Goal: Transaction & Acquisition: Purchase product/service

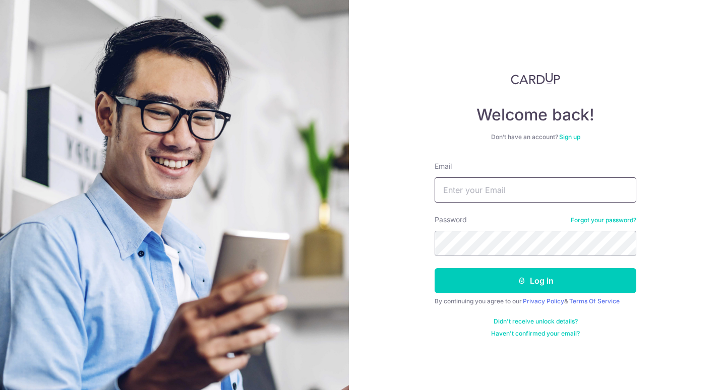
click at [458, 194] on input "Email" at bounding box center [536, 190] width 202 height 25
type input "[EMAIL_ADDRESS][DOMAIN_NAME]"
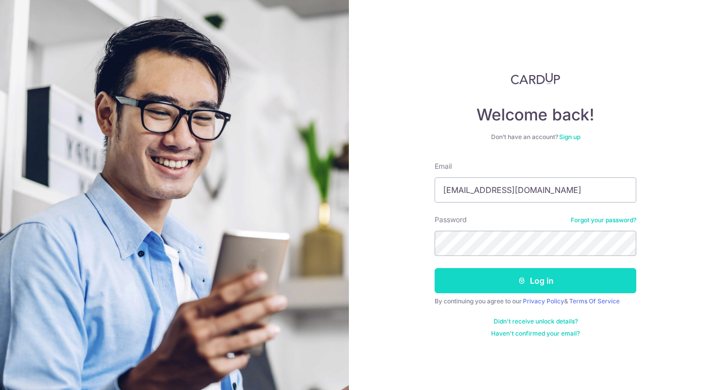
click at [520, 274] on button "Log in" at bounding box center [536, 280] width 202 height 25
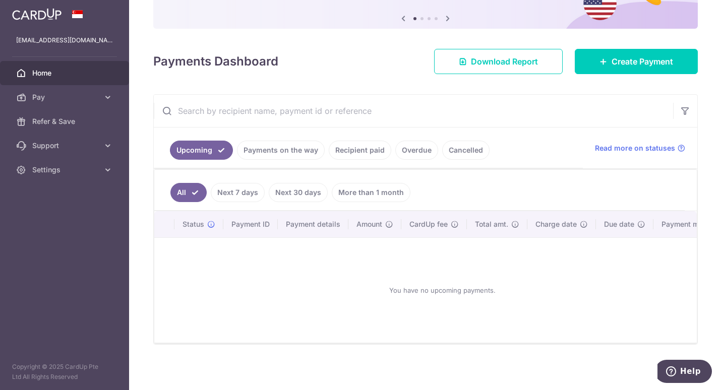
scroll to position [101, 0]
click at [346, 152] on link "Recipient paid" at bounding box center [360, 149] width 63 height 19
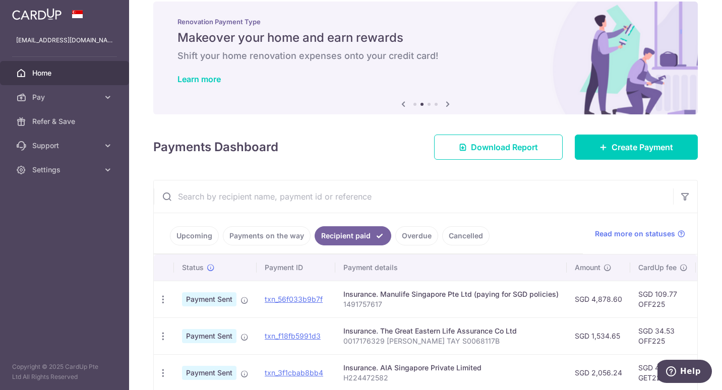
scroll to position [0, 0]
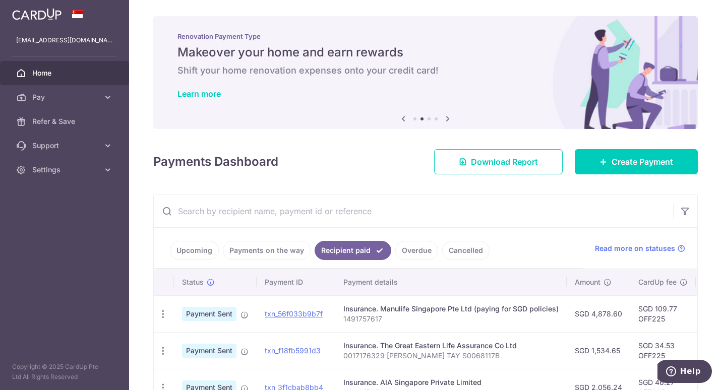
click at [447, 119] on icon at bounding box center [448, 118] width 12 height 13
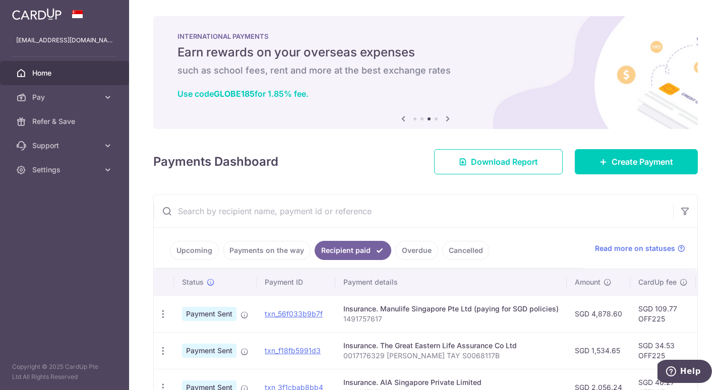
click at [447, 119] on icon at bounding box center [448, 118] width 12 height 13
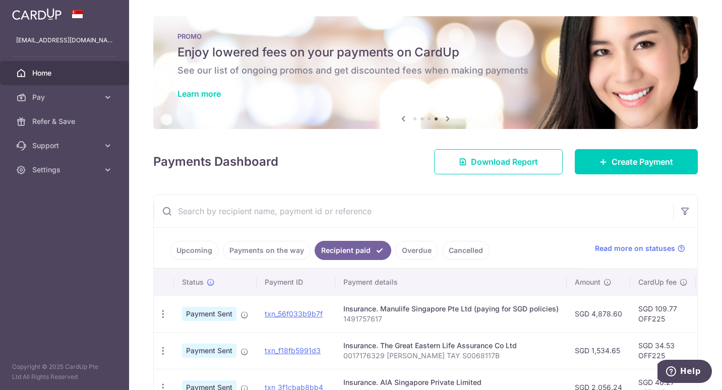
click at [447, 119] on icon at bounding box center [448, 118] width 12 height 13
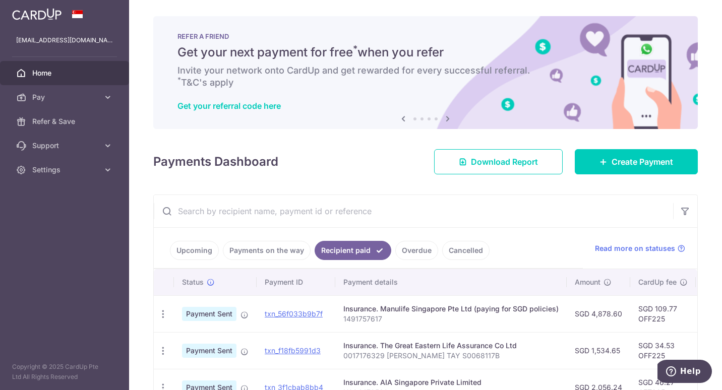
click at [447, 119] on icon at bounding box center [448, 118] width 12 height 13
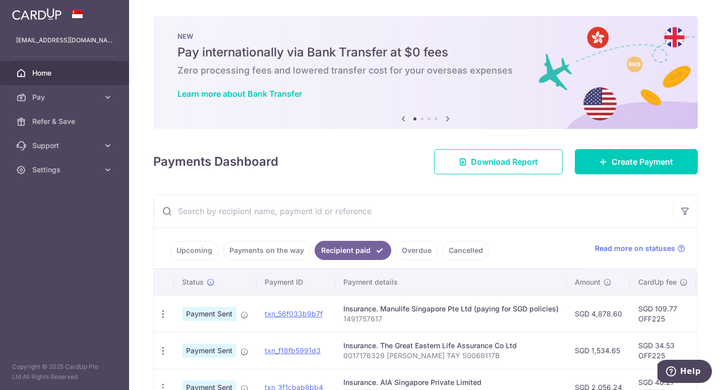
click at [447, 119] on icon at bounding box center [448, 118] width 12 height 13
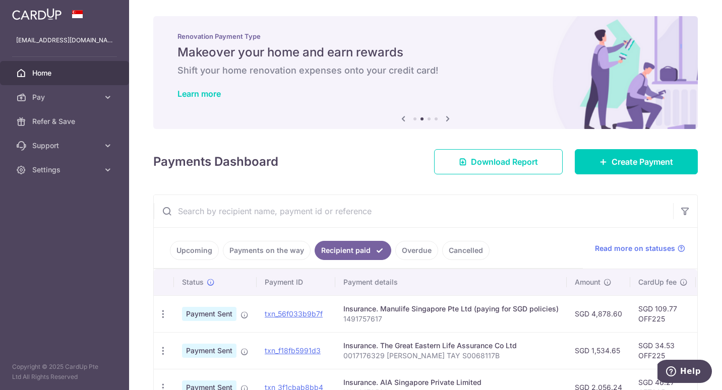
click at [399, 120] on icon at bounding box center [403, 118] width 12 height 13
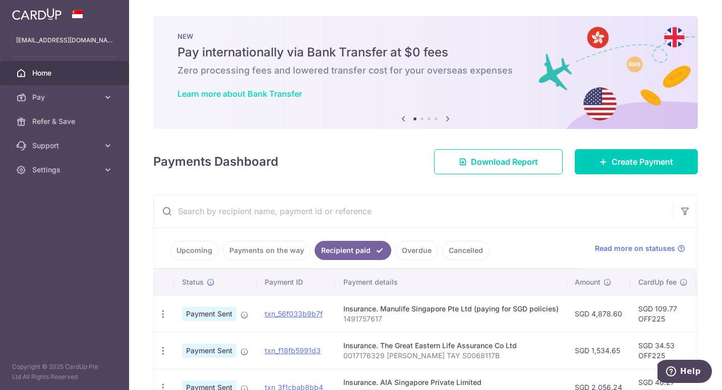
click at [280, 92] on link "Learn more about Bank Transfer" at bounding box center [240, 94] width 125 height 10
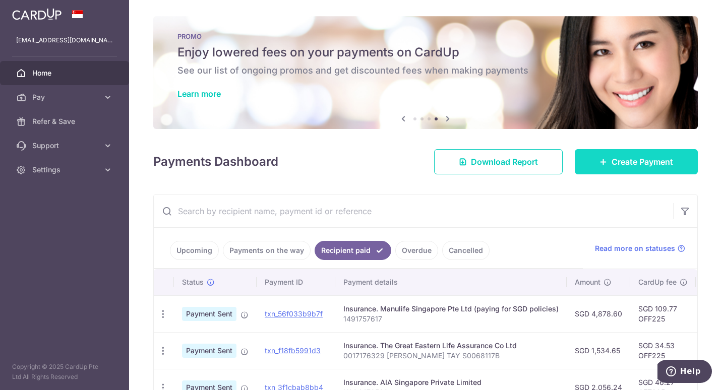
click at [589, 161] on link "Create Payment" at bounding box center [636, 161] width 123 height 25
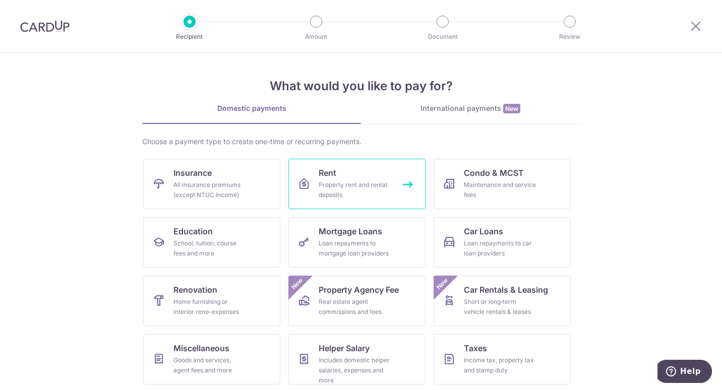
scroll to position [61, 0]
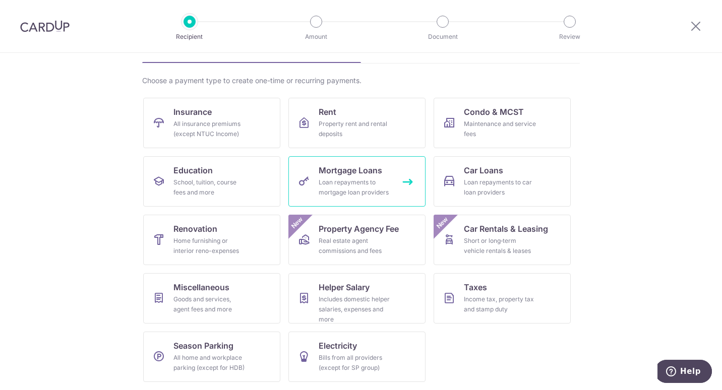
click at [400, 185] on link "Mortgage Loans Loan repayments to mortgage loan providers" at bounding box center [356, 181] width 137 height 50
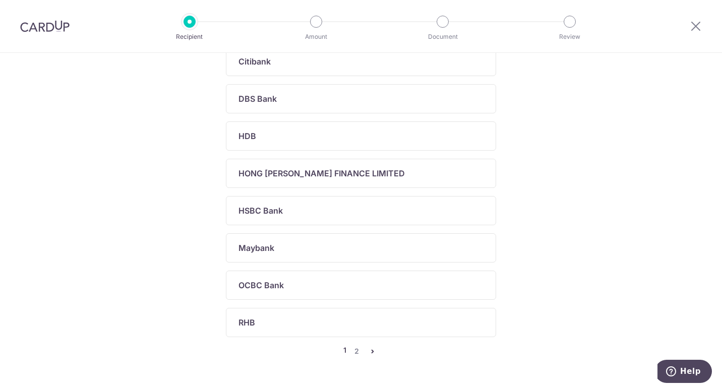
scroll to position [386, 0]
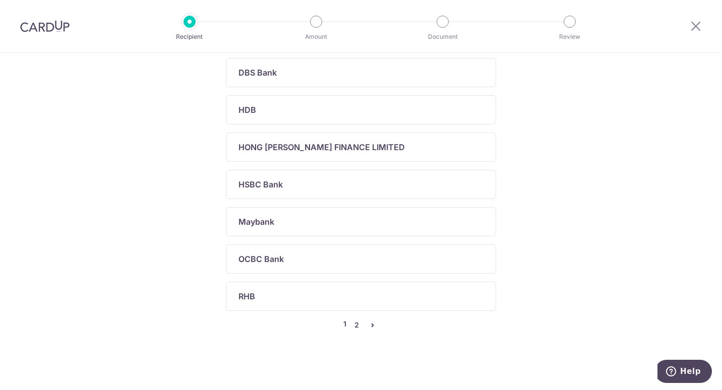
click at [355, 328] on link "2" at bounding box center [357, 325] width 12 height 12
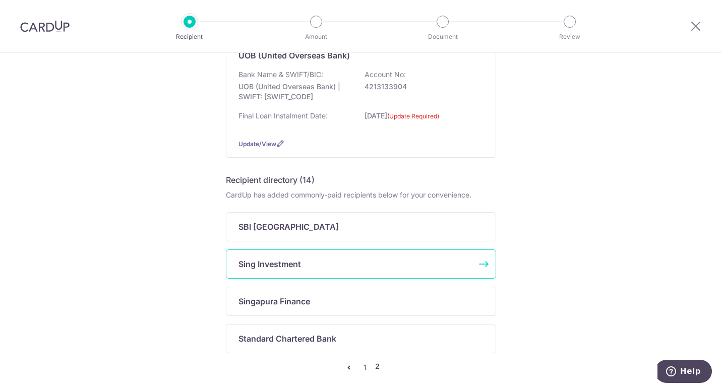
scroll to position [162, 0]
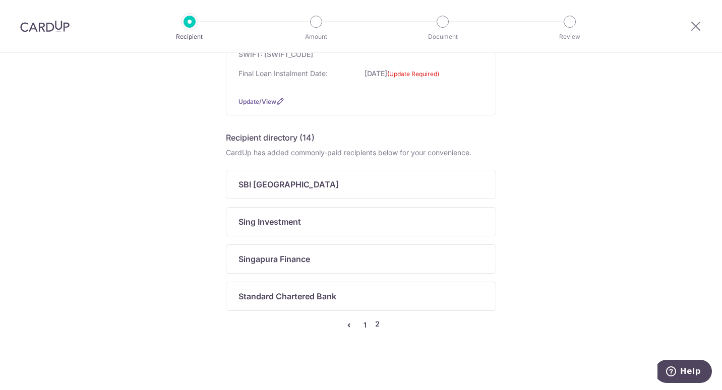
click at [360, 329] on link "1" at bounding box center [365, 325] width 12 height 12
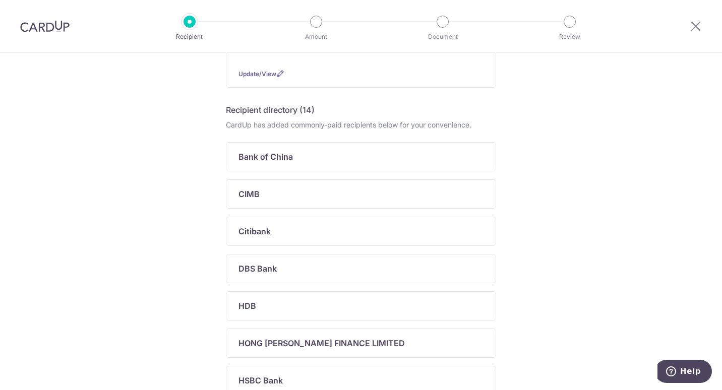
scroll to position [191, 0]
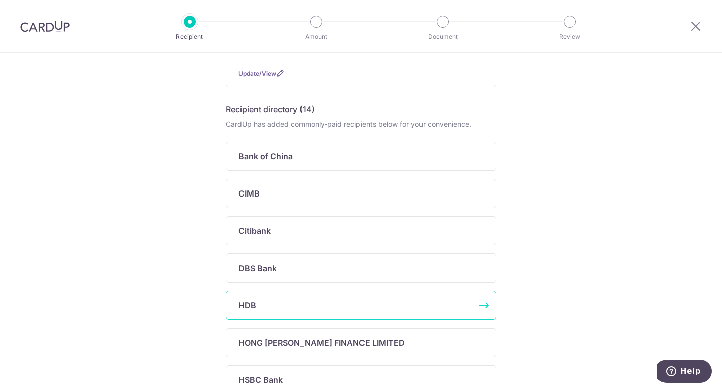
click at [365, 309] on div "HDB" at bounding box center [355, 306] width 233 height 12
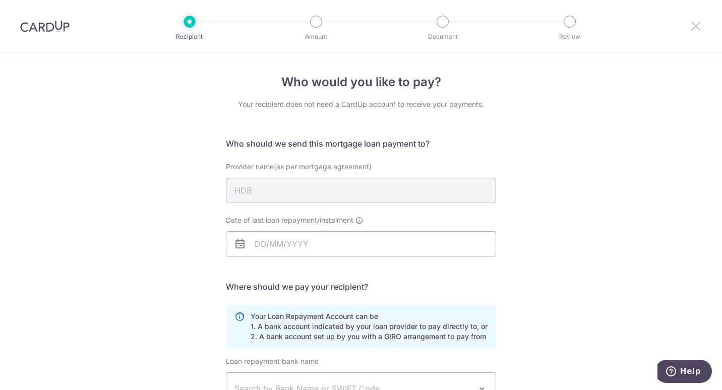
click at [695, 30] on icon at bounding box center [696, 26] width 12 height 13
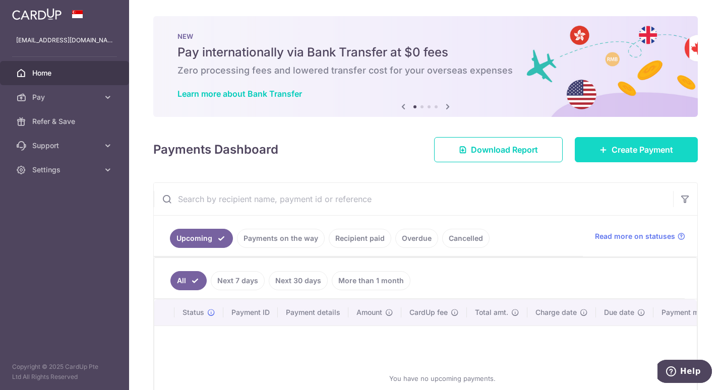
click at [619, 150] on span "Create Payment" at bounding box center [643, 150] width 62 height 12
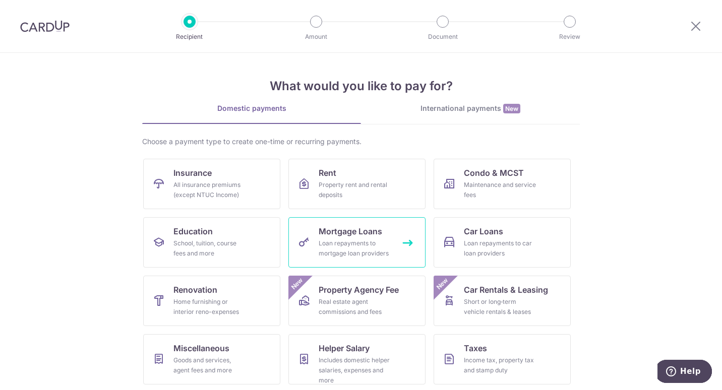
click at [378, 240] on div "Loan repayments to mortgage loan providers" at bounding box center [355, 249] width 73 height 20
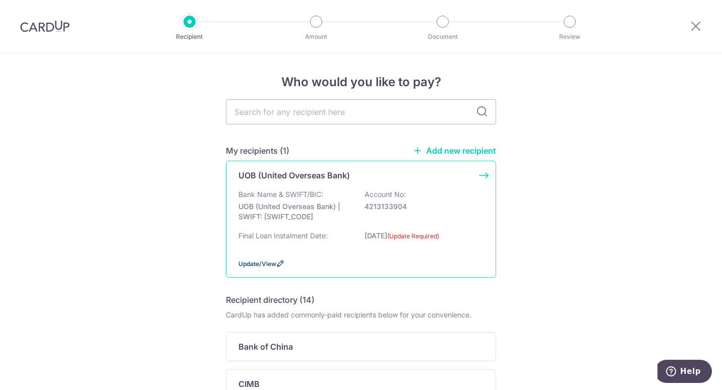
click at [254, 261] on span "Update/View" at bounding box center [258, 264] width 38 height 8
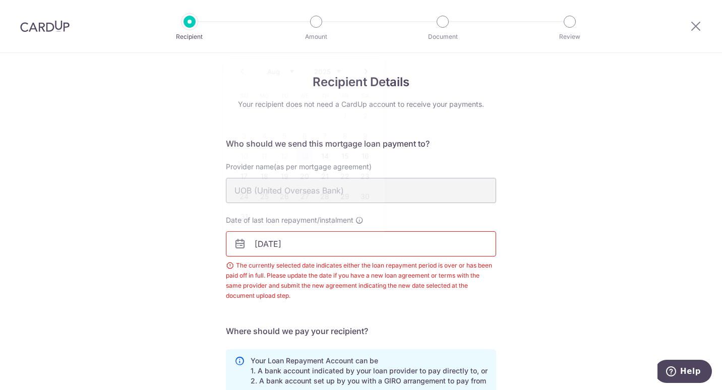
click at [344, 251] on input "15/07/2023" at bounding box center [361, 243] width 270 height 25
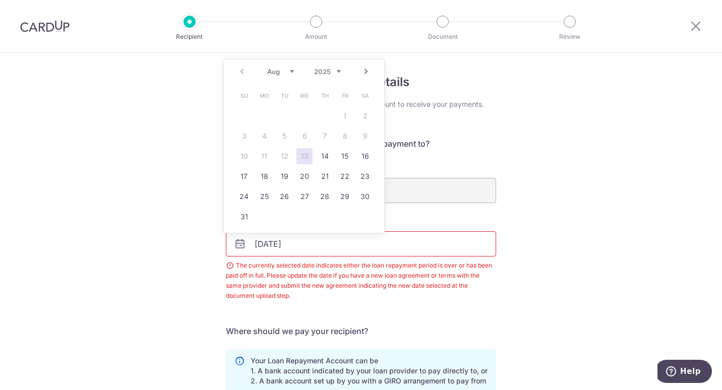
click at [337, 71] on select "2025 2026 2027 2028 2029 2030 2031 2032 2033 2034 2035" at bounding box center [327, 72] width 27 height 8
click at [293, 72] on select "Jan Feb Mar Apr May Jun Jul Aug Sep Oct Nov Dec" at bounding box center [280, 72] width 27 height 8
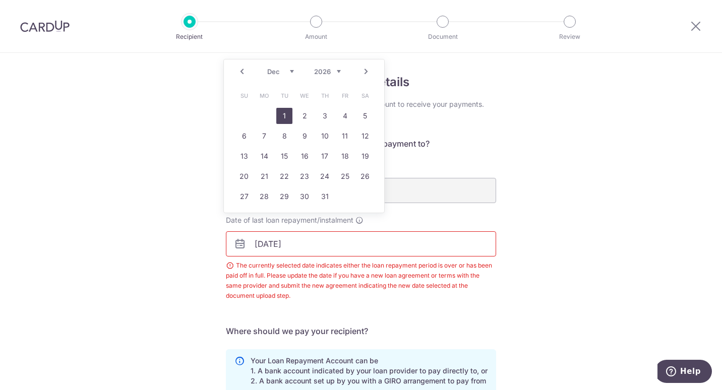
click at [289, 120] on link "1" at bounding box center [284, 116] width 16 height 16
type input "01/12/2026"
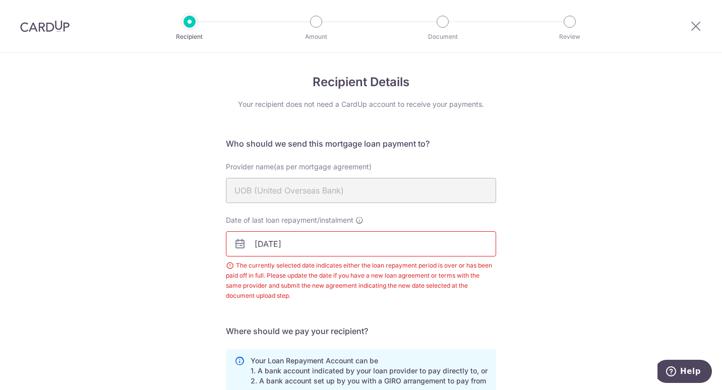
click at [182, 200] on div "Recipient Details Your recipient does not need a CardUp account to receive your…" at bounding box center [361, 318] width 722 height 531
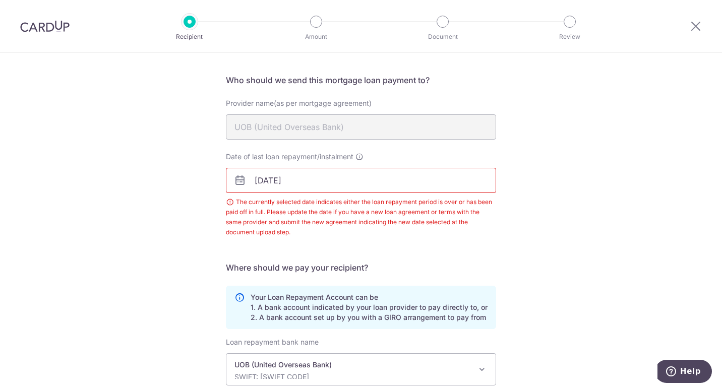
scroll to position [65, 0]
click at [182, 200] on div "Recipient Details Your recipient does not need a CardUp account to receive your…" at bounding box center [361, 253] width 722 height 531
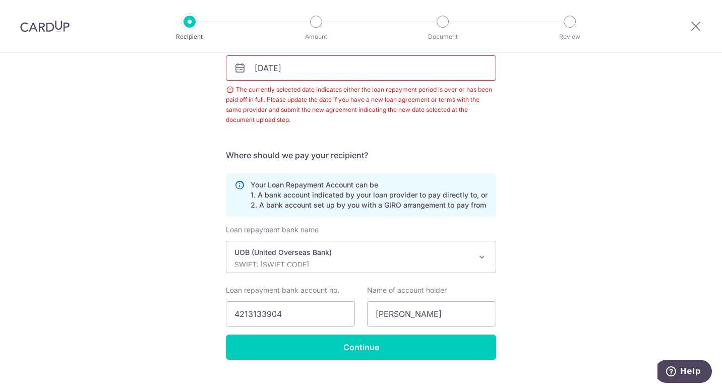
scroll to position [193, 0]
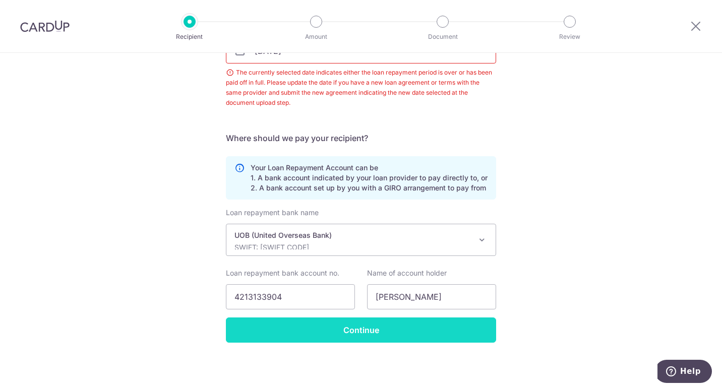
click at [285, 329] on input "Continue" at bounding box center [361, 330] width 270 height 25
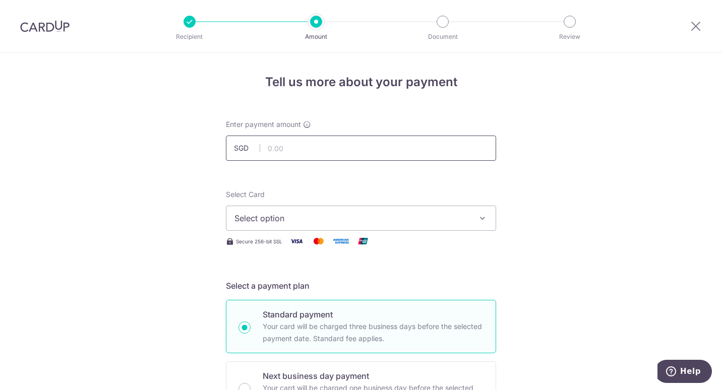
click at [308, 146] on input "text" at bounding box center [361, 148] width 270 height 25
type input "3,351.00"
click at [246, 216] on span "Select option" at bounding box center [352, 218] width 235 height 12
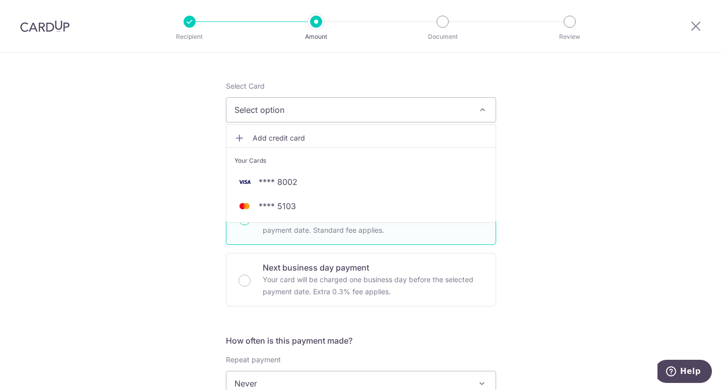
scroll to position [110, 0]
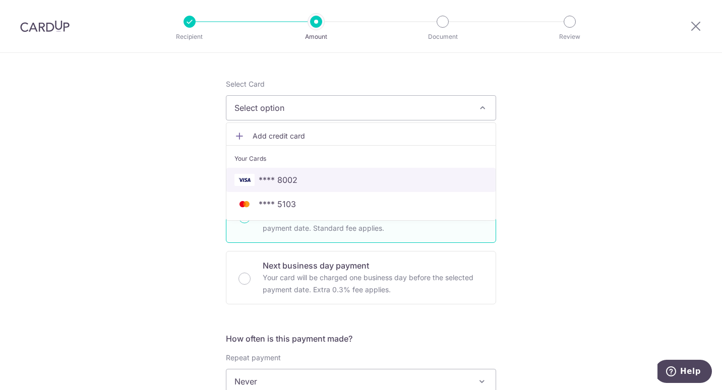
click at [294, 176] on span "**** 8002" at bounding box center [278, 180] width 39 height 12
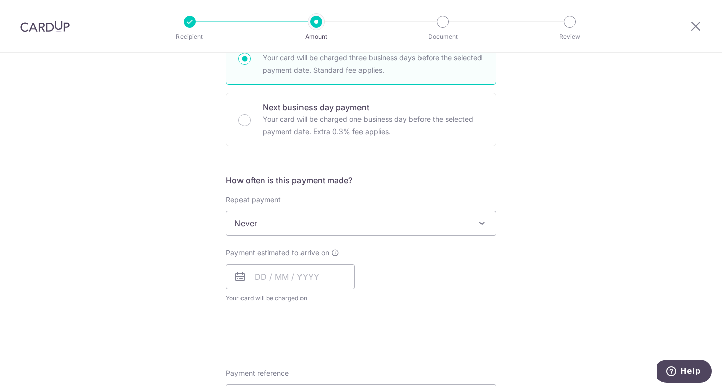
scroll to position [269, 0]
click at [477, 223] on span at bounding box center [482, 223] width 12 height 12
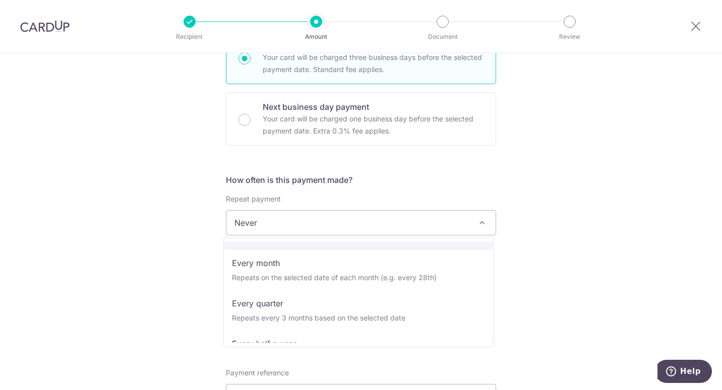
scroll to position [75, 0]
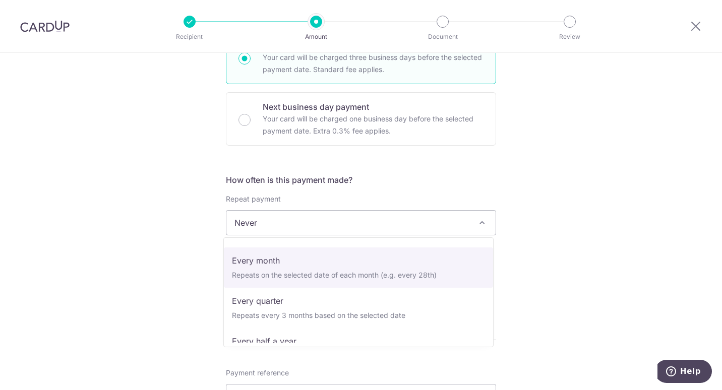
select select "3"
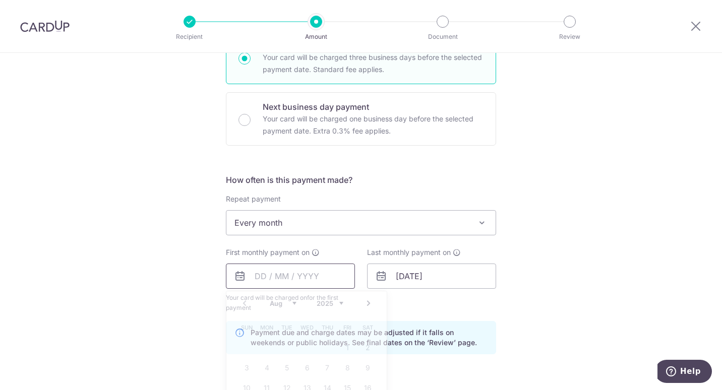
click at [333, 280] on input "text" at bounding box center [290, 276] width 129 height 25
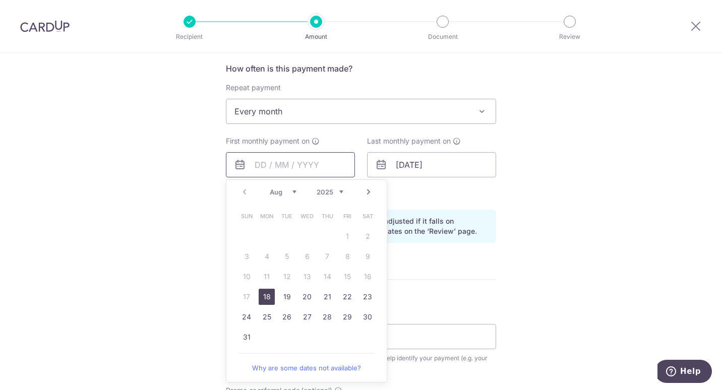
scroll to position [381, 0]
click at [247, 336] on link "31" at bounding box center [247, 337] width 16 height 16
type input "31/08/2025"
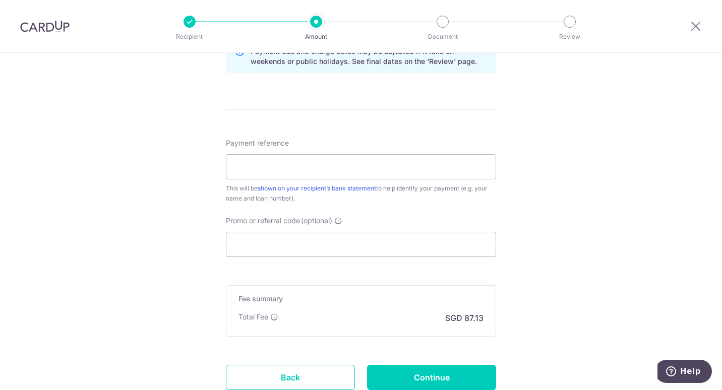
scroll to position [551, 0]
click at [419, 243] on input "Promo or referral code (optional)" at bounding box center [361, 243] width 270 height 25
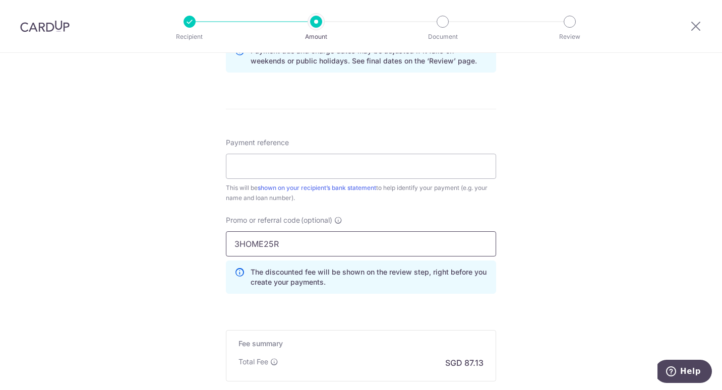
type input "3HOME25R"
click at [529, 240] on div "Tell us more about your payment Enter payment amount SGD 3,351.00 3351.00 Selec…" at bounding box center [361, 6] width 722 height 1009
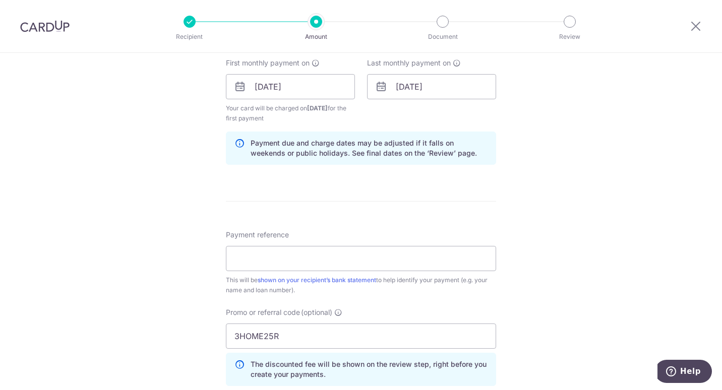
scroll to position [458, 0]
click at [454, 269] on input "Payment reference" at bounding box center [361, 259] width 270 height 25
type input "8033481"
click at [553, 265] on div "Tell us more about your payment Enter payment amount SGD 3,351.00 3351.00 Selec…" at bounding box center [361, 99] width 722 height 1009
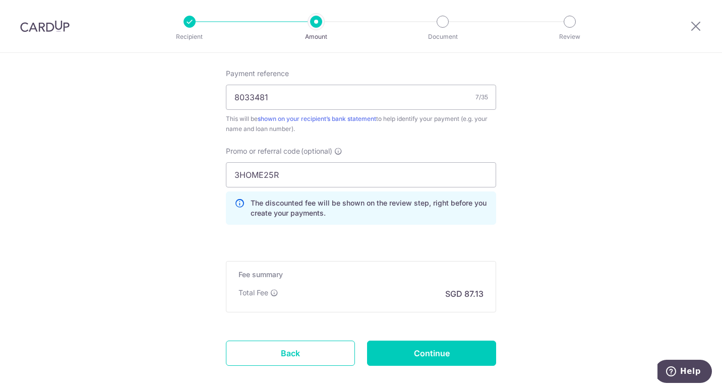
scroll to position [621, 0]
click at [411, 363] on input "Continue" at bounding box center [431, 352] width 129 height 25
type input "Create Schedule"
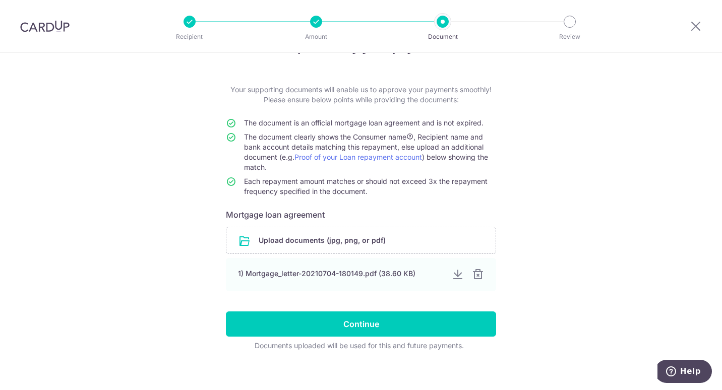
scroll to position [43, 0]
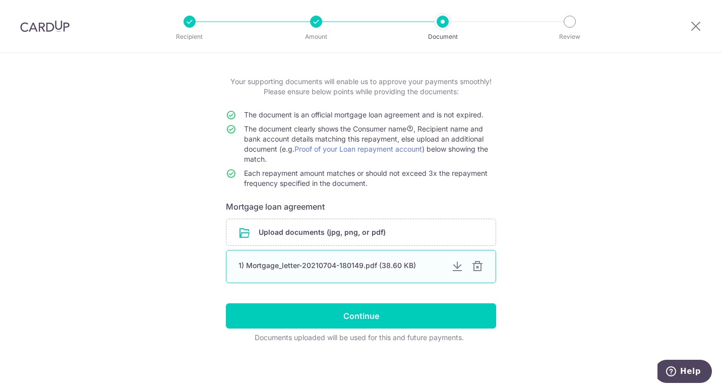
click at [454, 270] on div at bounding box center [457, 267] width 12 height 12
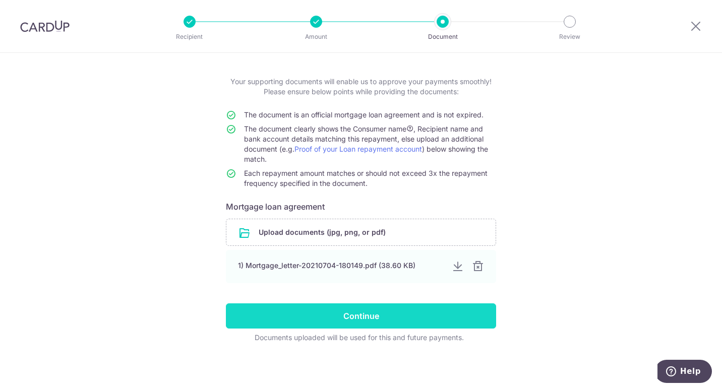
click at [419, 313] on input "Continue" at bounding box center [361, 316] width 270 height 25
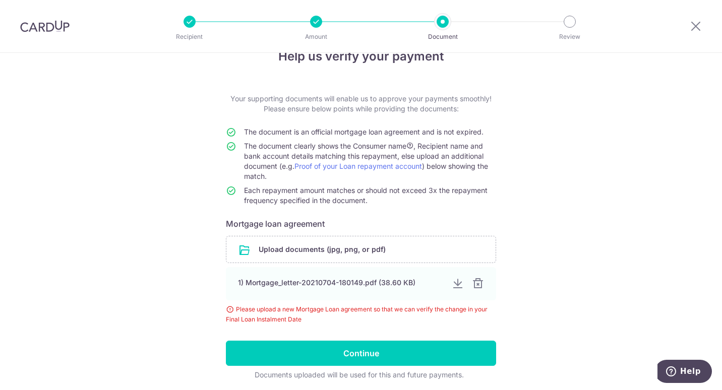
scroll to position [63, 0]
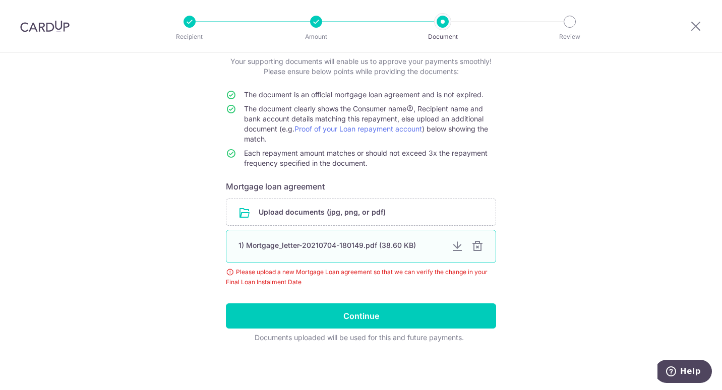
click at [477, 248] on div at bounding box center [478, 247] width 12 height 12
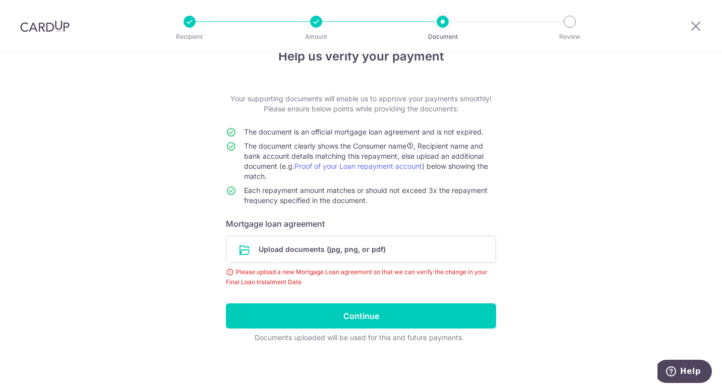
scroll to position [26, 0]
click at [352, 246] on input "file" at bounding box center [360, 250] width 269 height 26
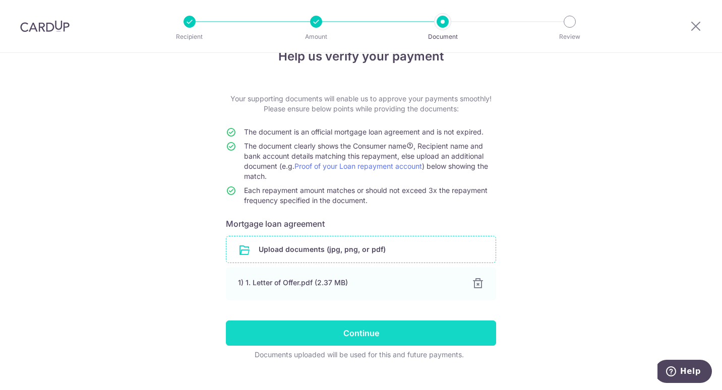
click at [348, 335] on input "Continue" at bounding box center [361, 333] width 270 height 25
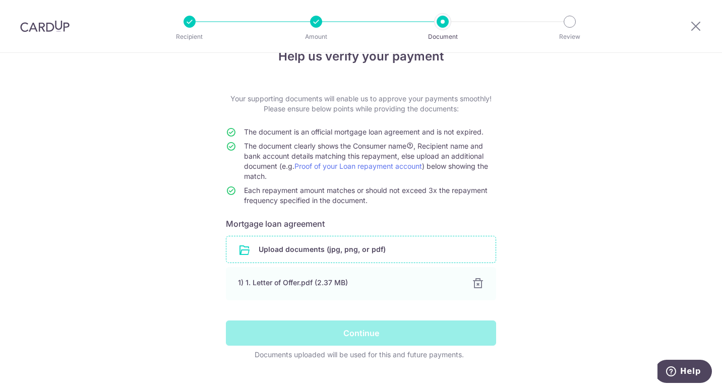
scroll to position [43, 0]
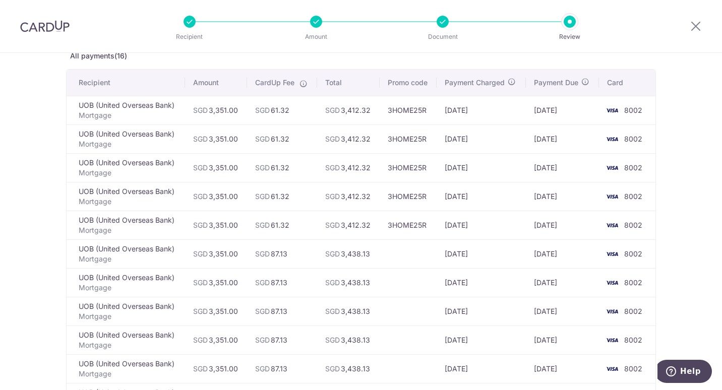
scroll to position [59, 0]
click at [692, 27] on icon at bounding box center [696, 26] width 12 height 13
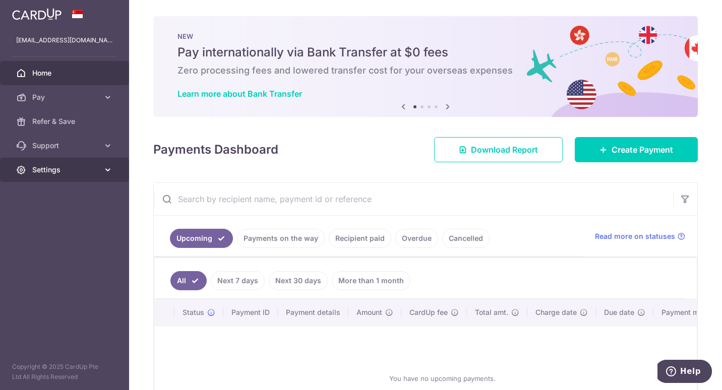
click at [110, 170] on icon at bounding box center [108, 170] width 10 height 10
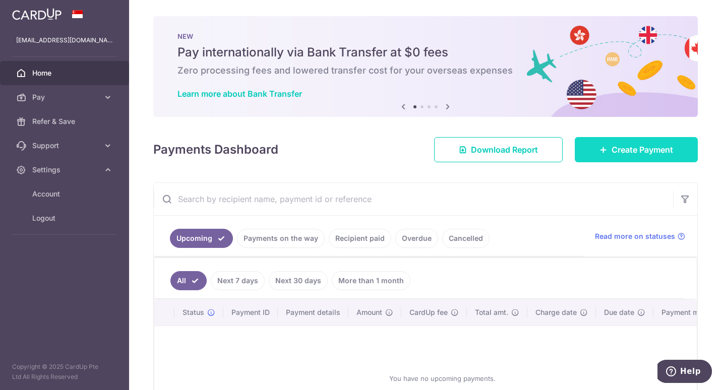
click at [621, 145] on span "Create Payment" at bounding box center [643, 150] width 62 height 12
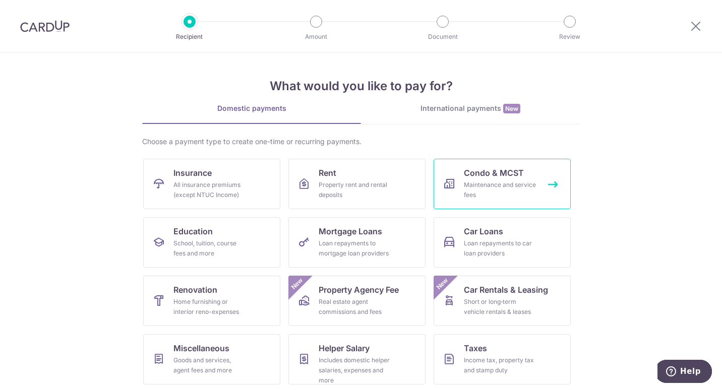
click at [479, 191] on div "Maintenance and service fees" at bounding box center [500, 190] width 73 height 20
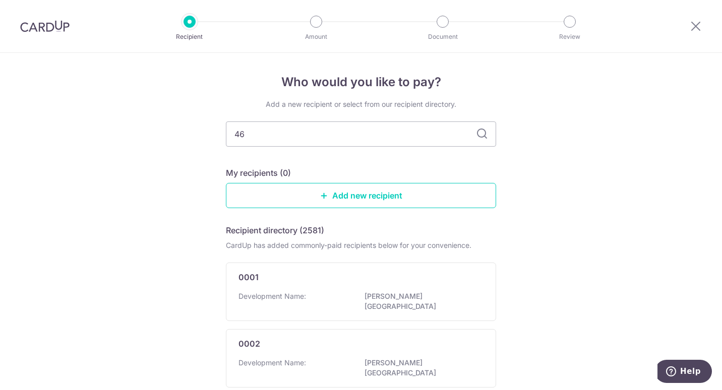
type input "469"
type input "4693"
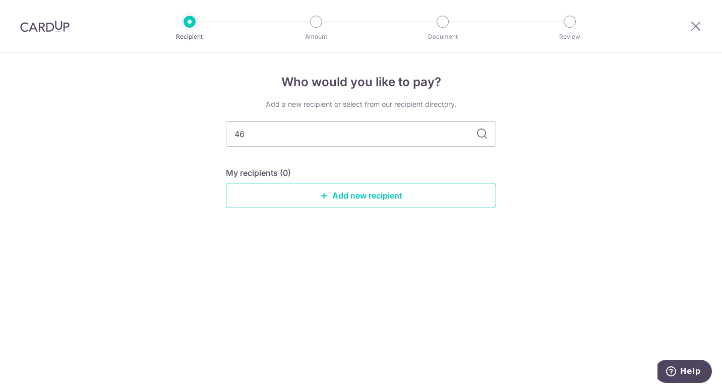
type input "4"
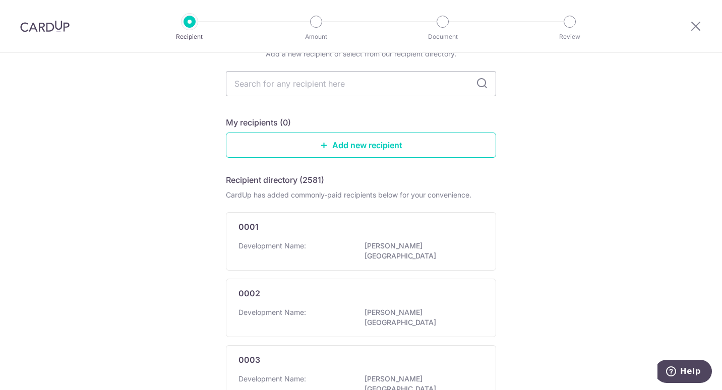
scroll to position [51, 0]
type input "bota"
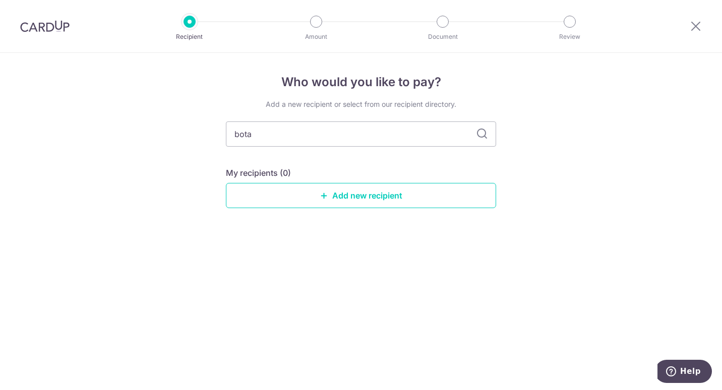
scroll to position [0, 0]
type input "b"
type input "bart"
type input "b"
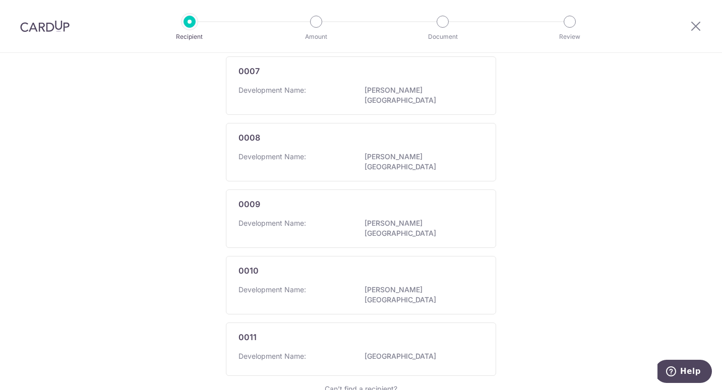
scroll to position [584, 0]
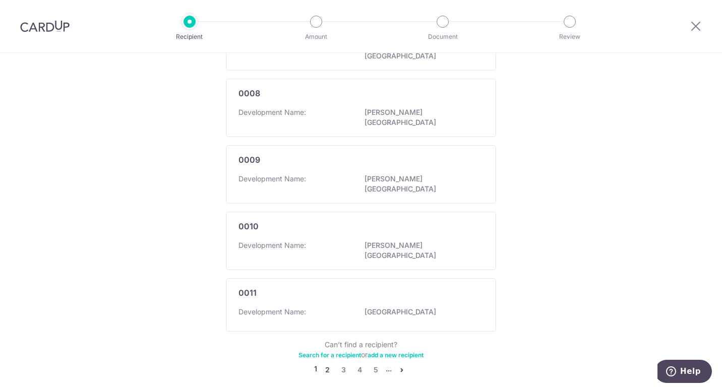
click at [324, 364] on link "2" at bounding box center [327, 370] width 12 height 12
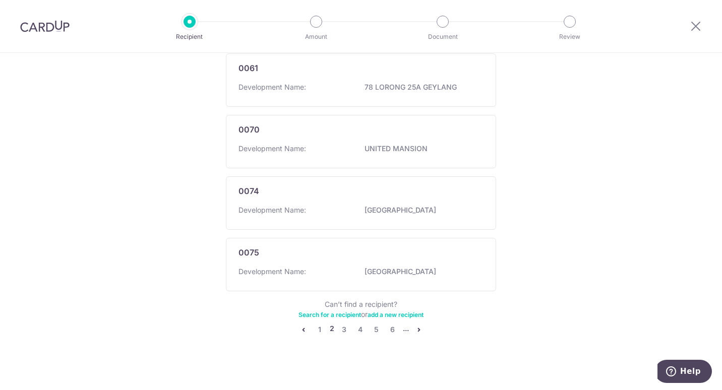
scroll to position [0, 0]
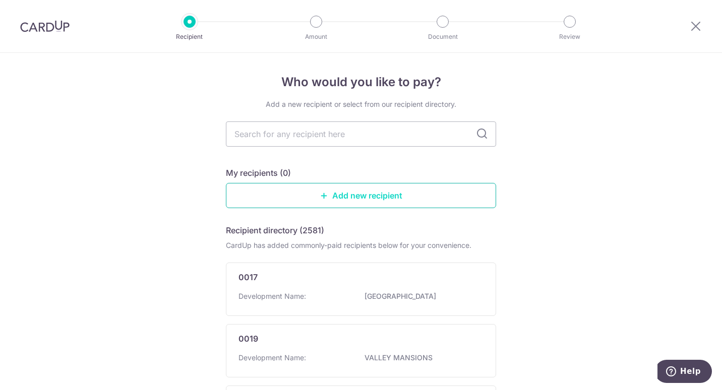
click at [369, 206] on link "Add new recipient" at bounding box center [361, 195] width 270 height 25
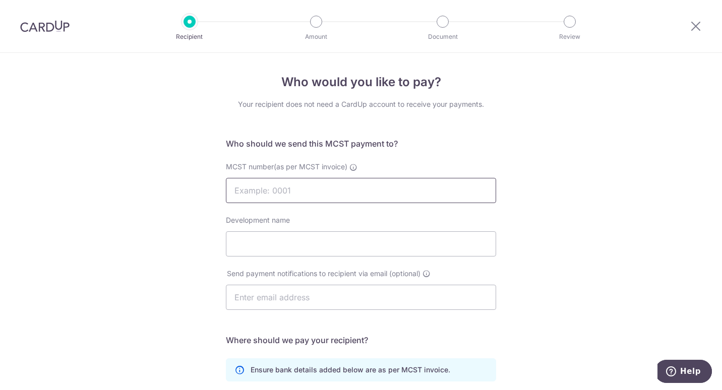
click at [364, 188] on input "MCST number(as per MCST invoice)" at bounding box center [361, 190] width 270 height 25
type input "4693"
click at [315, 246] on input "Development name" at bounding box center [361, 243] width 270 height 25
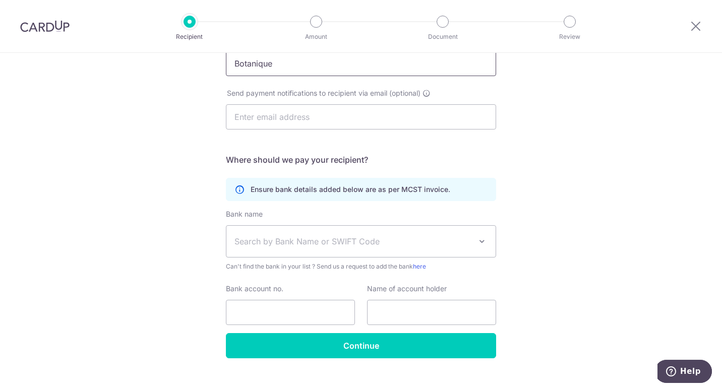
scroll to position [196, 0]
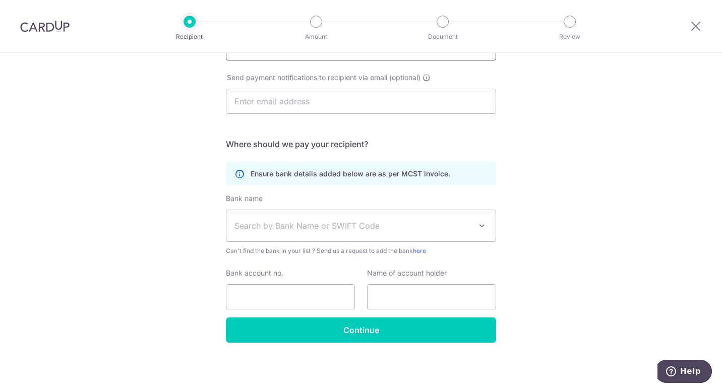
type input "Botanique"
click at [262, 227] on span "Search by Bank Name or SWIFT Code" at bounding box center [353, 226] width 237 height 12
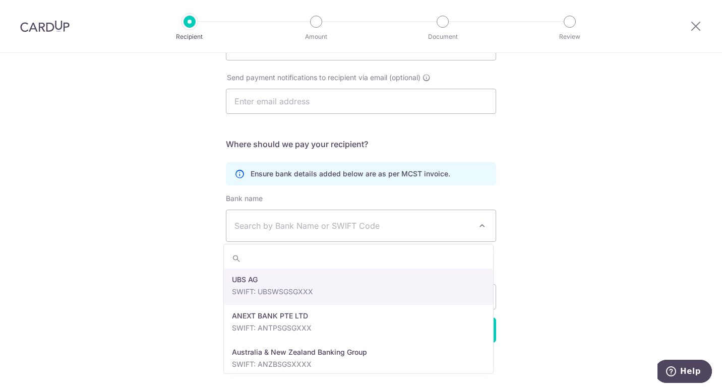
type input "o"
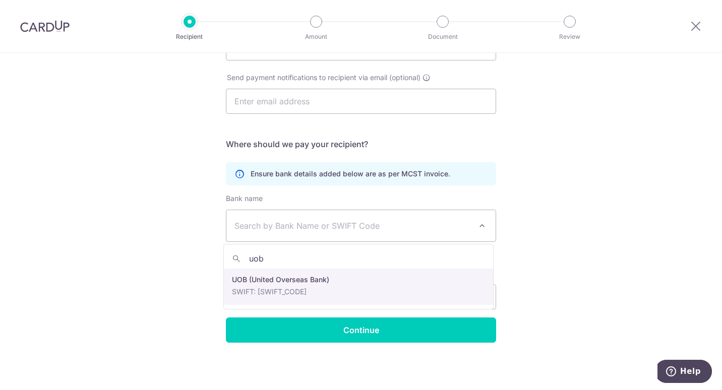
type input "uob"
select select "18"
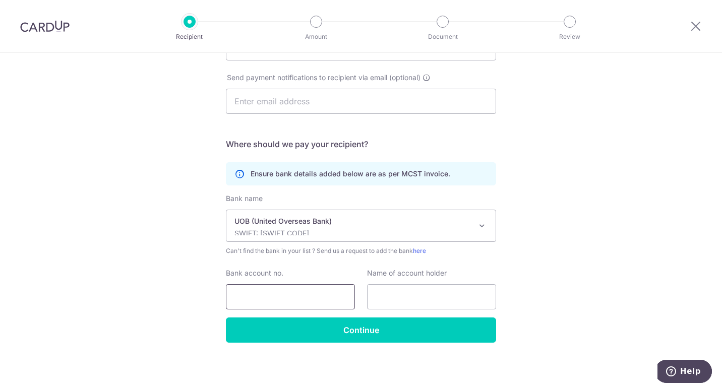
click at [270, 291] on input "Bank account no." at bounding box center [290, 296] width 129 height 25
type input "7013395431"
click at [383, 297] on input "text" at bounding box center [431, 296] width 129 height 25
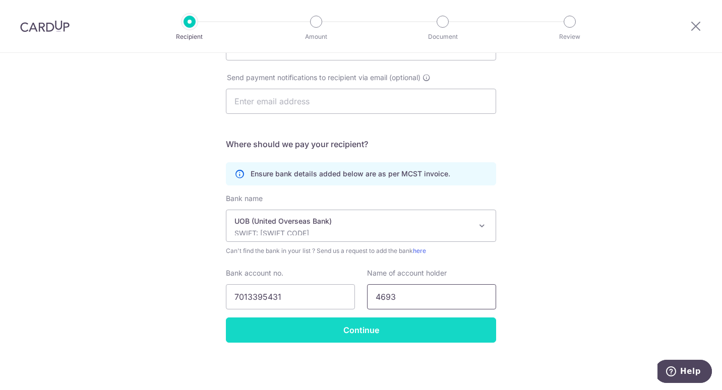
type input "4693"
click at [384, 328] on input "Continue" at bounding box center [361, 330] width 270 height 25
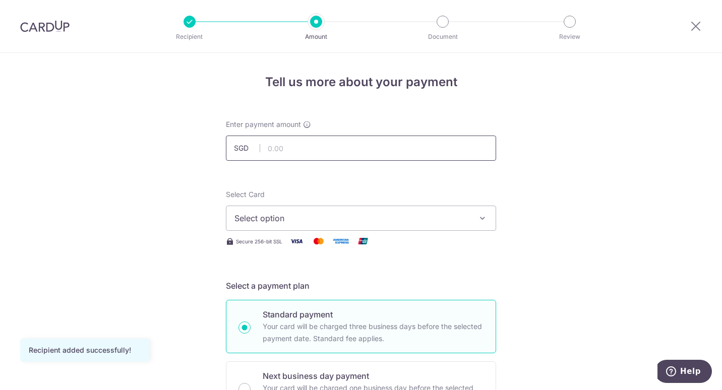
click at [408, 154] on input "text" at bounding box center [361, 148] width 270 height 25
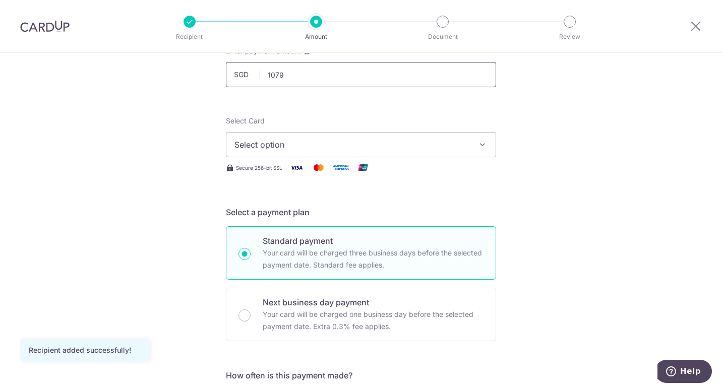
scroll to position [88, 0]
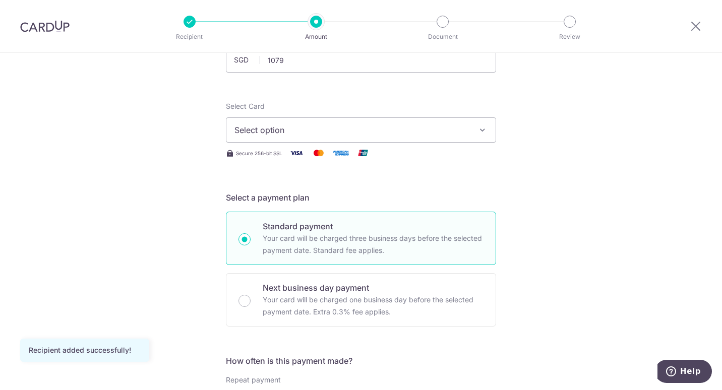
type input "1,079.00"
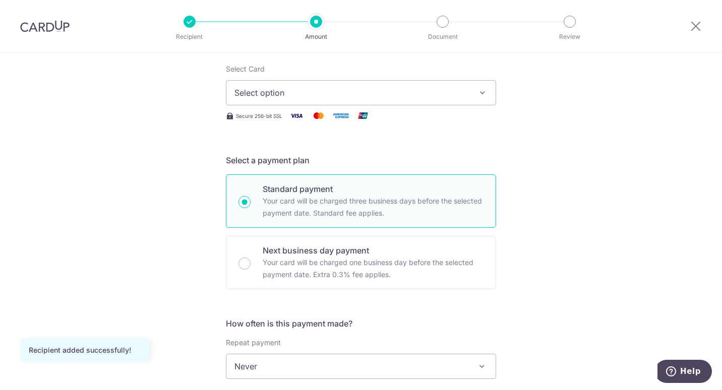
scroll to position [127, 0]
click at [478, 96] on icon "button" at bounding box center [483, 92] width 10 height 10
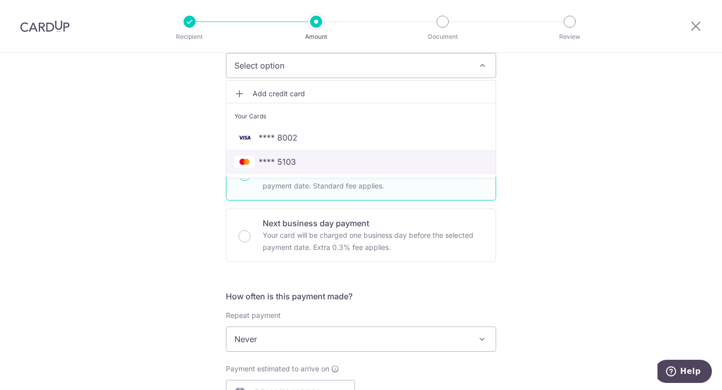
scroll to position [153, 0]
click at [327, 155] on span "**** 5103" at bounding box center [361, 161] width 253 height 12
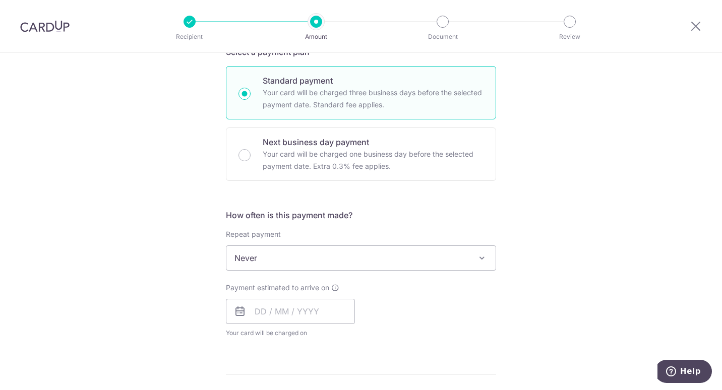
scroll to position [277, 0]
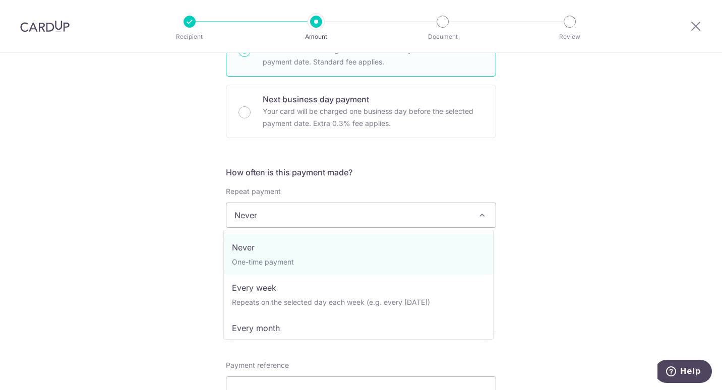
click at [450, 211] on span "Never" at bounding box center [360, 215] width 269 height 24
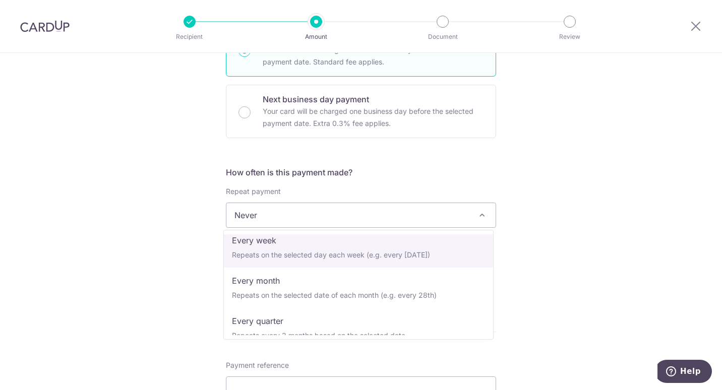
scroll to position [48, 0]
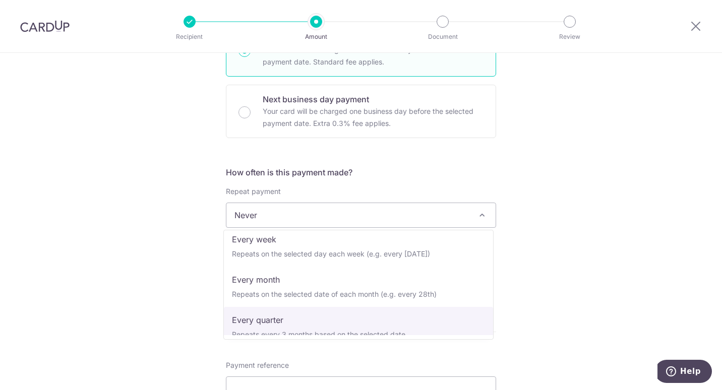
select select "4"
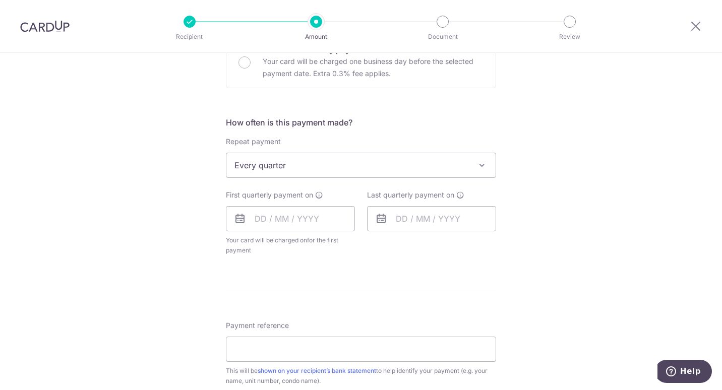
scroll to position [328, 0]
click at [320, 222] on input "text" at bounding box center [290, 217] width 129 height 25
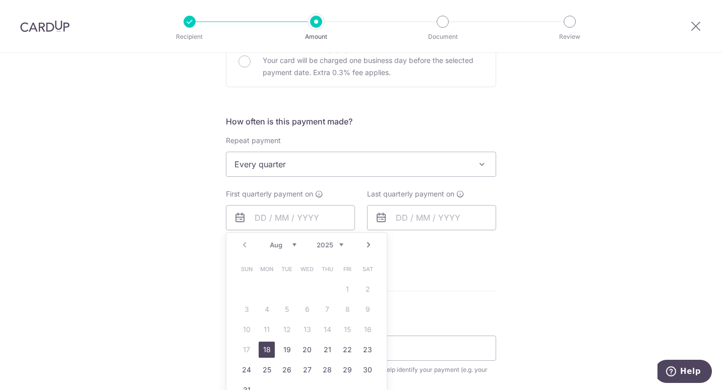
click at [292, 244] on select "Aug Sep Oct Nov Dec" at bounding box center [283, 245] width 27 height 8
click at [305, 286] on link "1" at bounding box center [307, 289] width 16 height 16
type input "[DATE]"
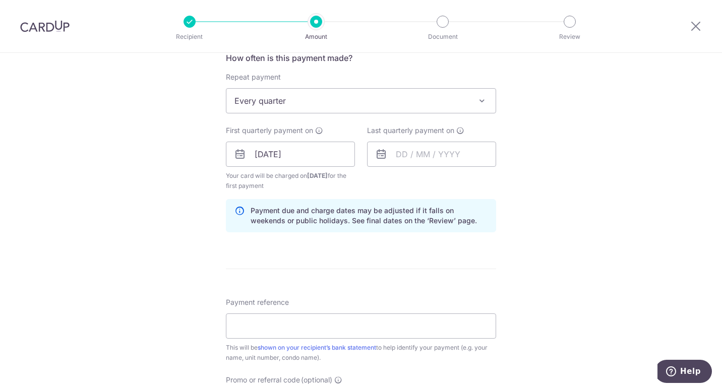
scroll to position [392, 0]
click at [479, 153] on input "text" at bounding box center [431, 153] width 129 height 25
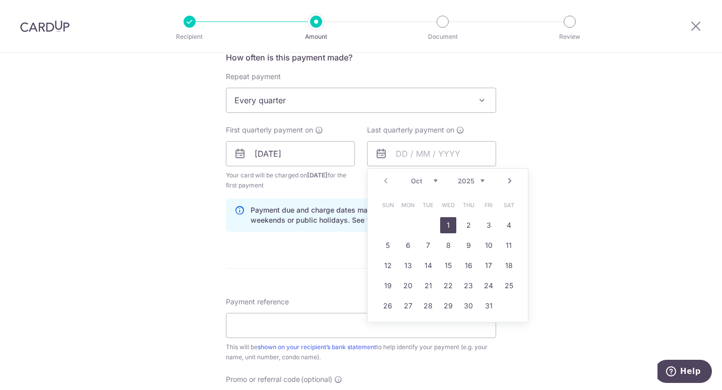
click at [465, 182] on select "2025 2026 2027 2028 2029 2030 2031 2032 2033 2034 2035" at bounding box center [471, 181] width 27 height 8
click at [423, 180] on select "Jan Feb Mar Apr May Jun Jul Aug Sep Oct Nov Dec" at bounding box center [424, 181] width 27 height 8
click at [411, 177] on select "Jan Feb Mar Apr May Jun Jul Aug Sep Oct Nov Dec" at bounding box center [424, 181] width 27 height 8
click at [466, 225] on link "1" at bounding box center [468, 225] width 16 height 16
type input "[DATE]"
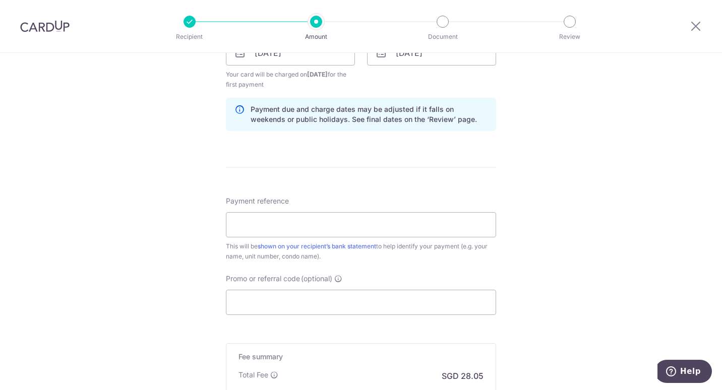
scroll to position [525, 0]
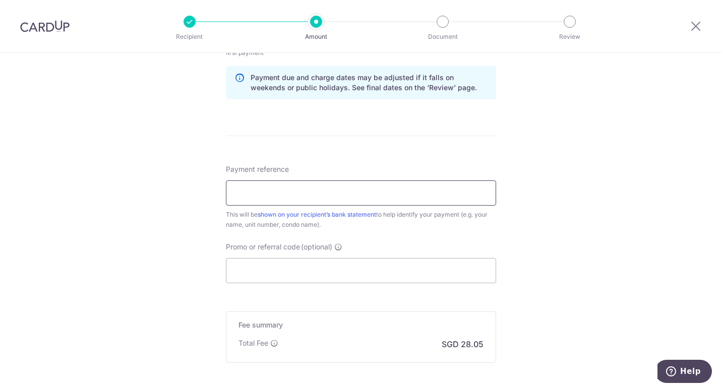
click at [450, 190] on input "Payment reference" at bounding box center [361, 193] width 270 height 25
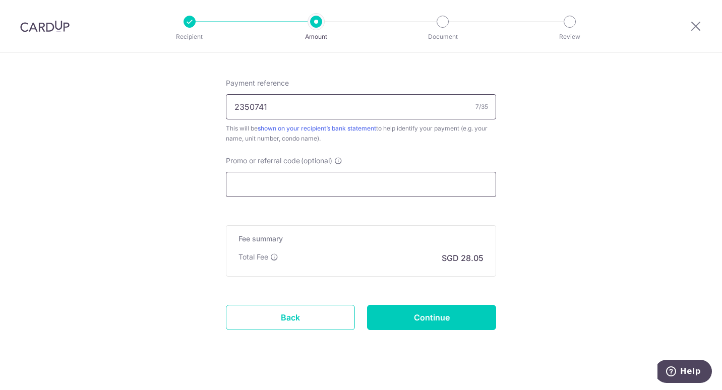
type input "2350741"
click at [444, 174] on input "Promo or referral code (optional)" at bounding box center [361, 184] width 270 height 25
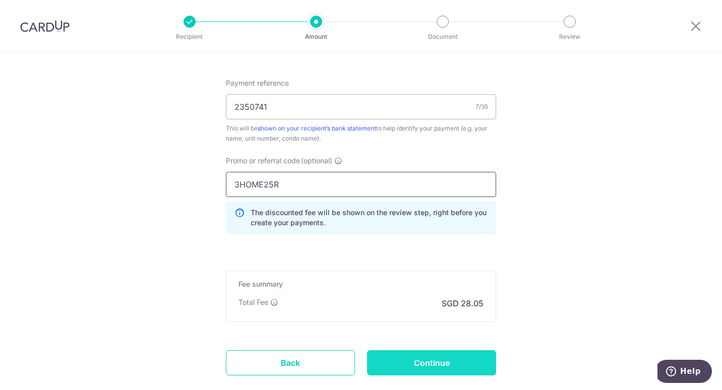
type input "3HOME25R"
click at [432, 364] on input "Continue" at bounding box center [431, 363] width 129 height 25
type input "Create Schedule"
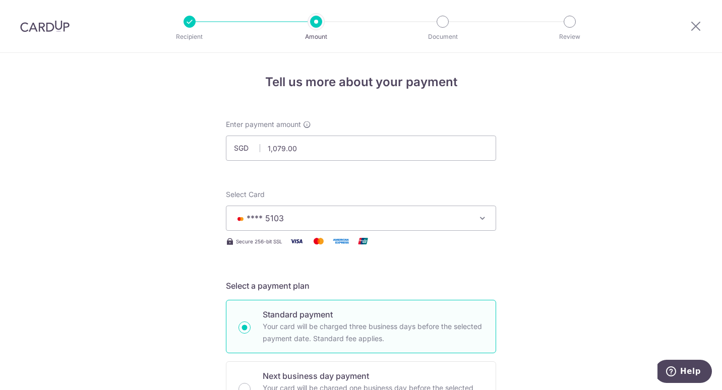
click at [478, 206] on button "**** 5103" at bounding box center [361, 218] width 270 height 25
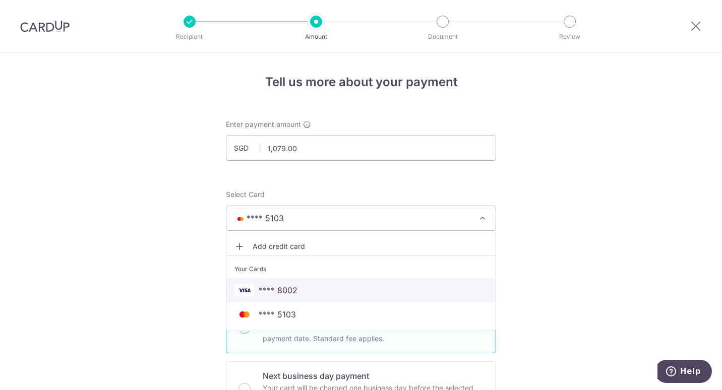
click at [296, 287] on span "**** 8002" at bounding box center [361, 290] width 253 height 12
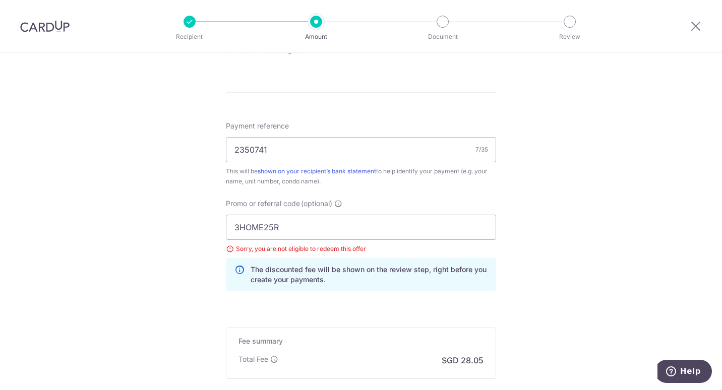
scroll to position [517, 0]
click at [438, 233] on input "3HOME25R" at bounding box center [361, 226] width 270 height 25
click at [583, 243] on div "Tell us more about your payment Enter payment amount SGD 1,079.00 1079.00 Selec…" at bounding box center [361, 22] width 722 height 972
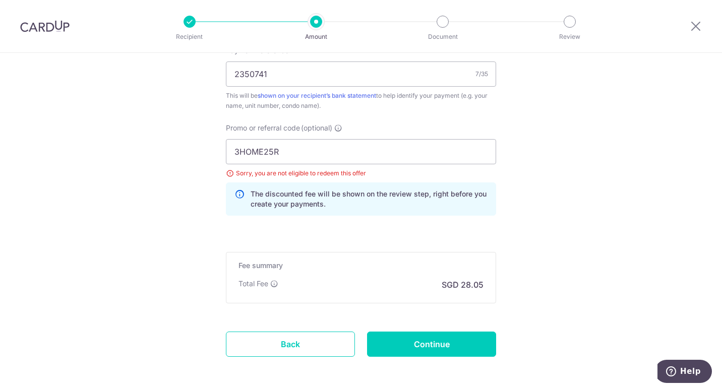
scroll to position [594, 0]
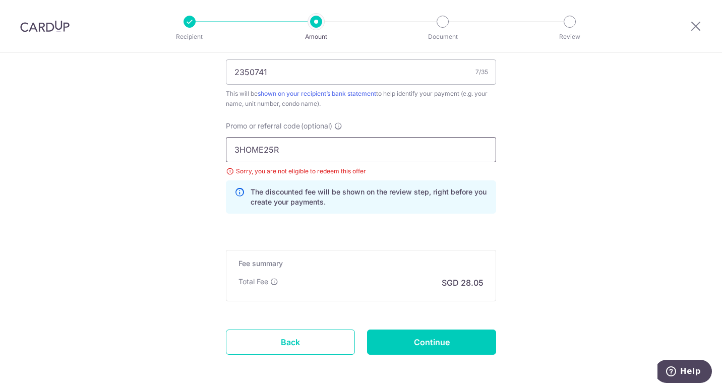
click at [383, 152] on input "3HOME25R" at bounding box center [361, 149] width 270 height 25
type input "3"
click at [311, 147] on input "OFF225" at bounding box center [361, 149] width 270 height 25
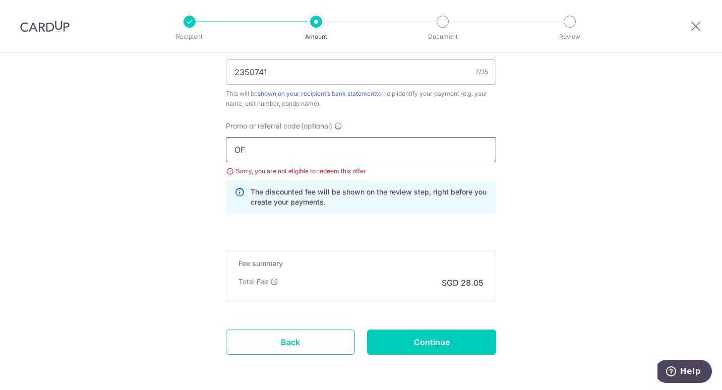
type input "O"
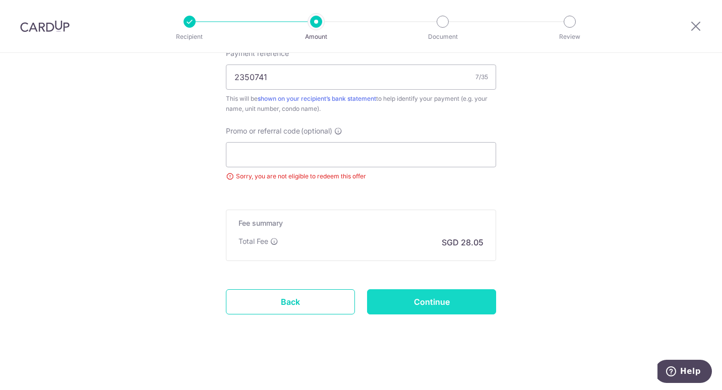
click at [409, 296] on input "Continue" at bounding box center [431, 301] width 129 height 25
type input "Update Schedule"
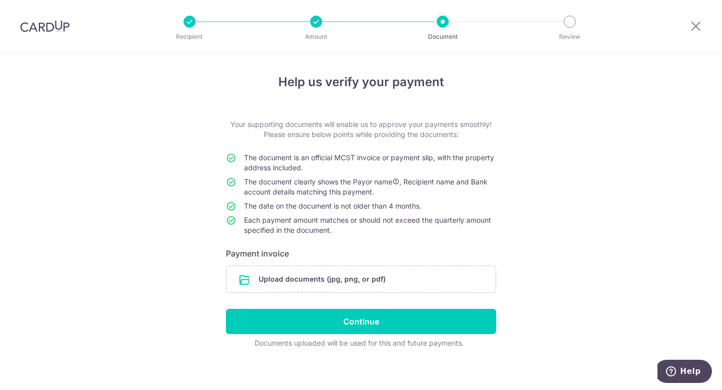
scroll to position [6, 0]
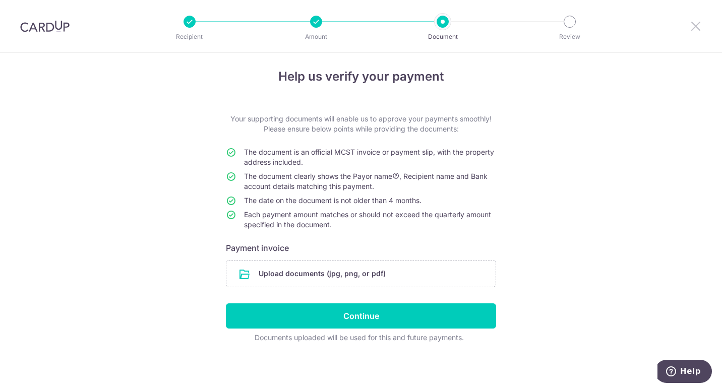
click at [693, 25] on icon at bounding box center [696, 26] width 12 height 13
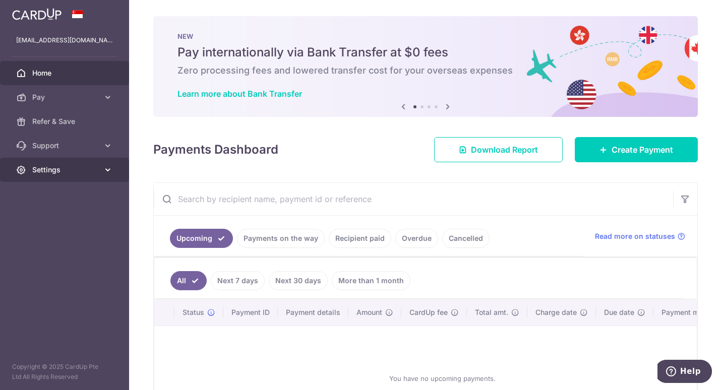
click at [46, 165] on span "Settings" at bounding box center [65, 170] width 67 height 10
click at [445, 105] on icon at bounding box center [448, 106] width 12 height 13
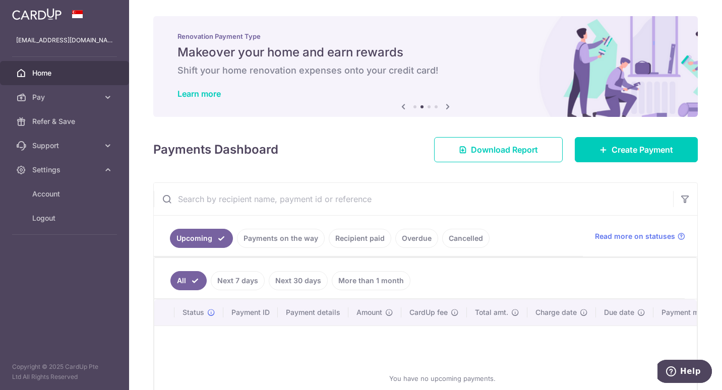
click at [445, 105] on icon at bounding box center [448, 106] width 12 height 13
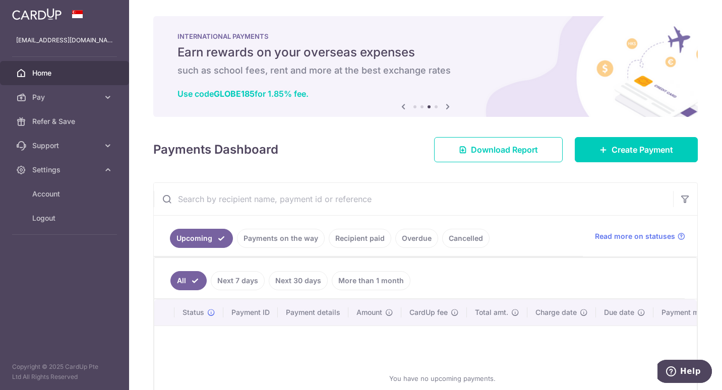
click at [445, 105] on icon at bounding box center [448, 106] width 12 height 13
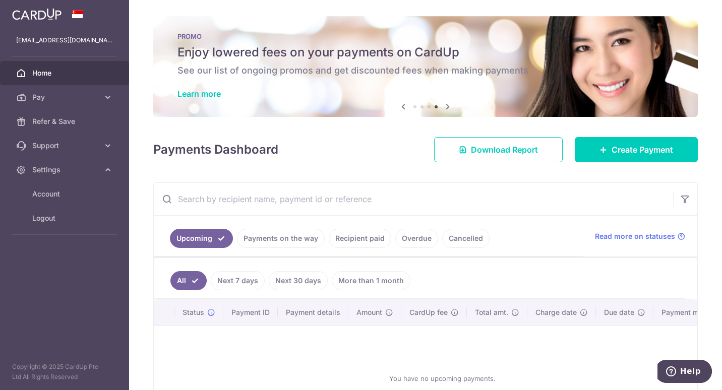
click at [445, 105] on icon at bounding box center [448, 106] width 12 height 13
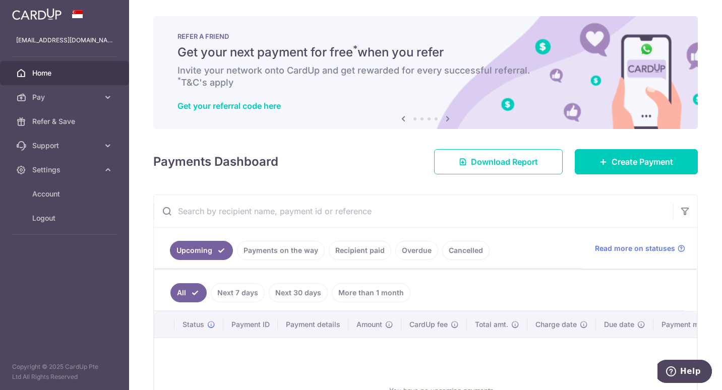
click at [445, 105] on div "Get your referral code here" at bounding box center [426, 106] width 496 height 10
click at [445, 114] on icon at bounding box center [448, 118] width 12 height 13
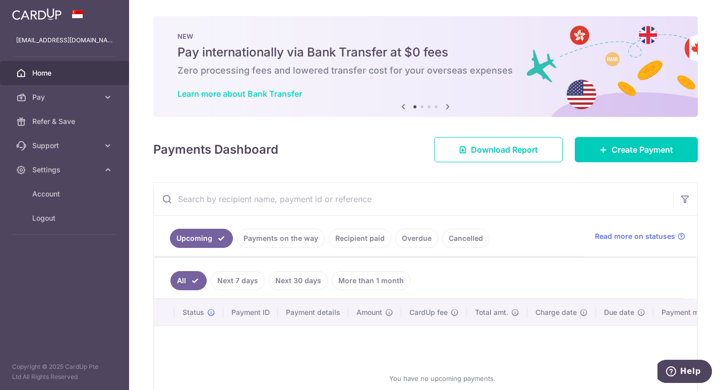
click at [286, 94] on link "Learn more about Bank Transfer" at bounding box center [240, 94] width 125 height 10
